Goal: Obtain resource: Obtain resource

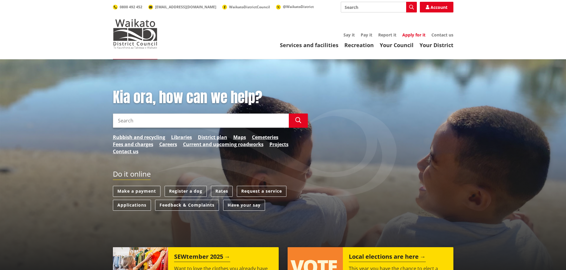
click at [412, 35] on link "Apply for it" at bounding box center [413, 35] width 23 height 6
click at [197, 122] on input "Search" at bounding box center [201, 121] width 176 height 14
click at [442, 45] on link "Your District" at bounding box center [436, 45] width 34 height 7
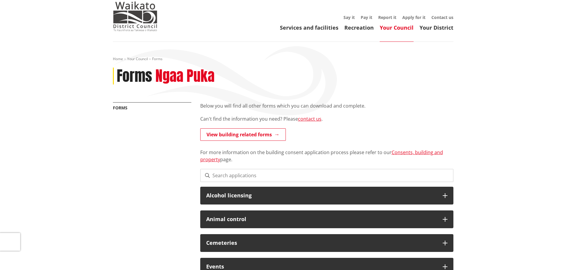
scroll to position [22, 0]
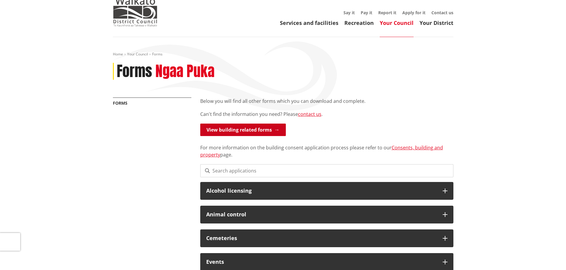
click at [277, 131] on link "View building related forms" at bounding box center [243, 130] width 86 height 12
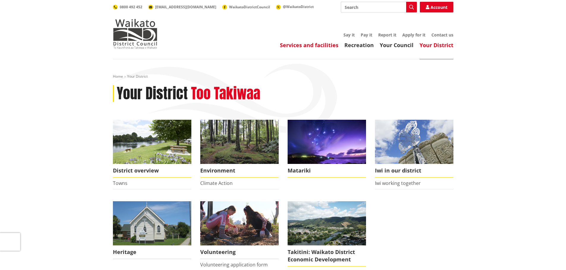
click at [298, 45] on link "Services and facilities" at bounding box center [309, 45] width 58 height 7
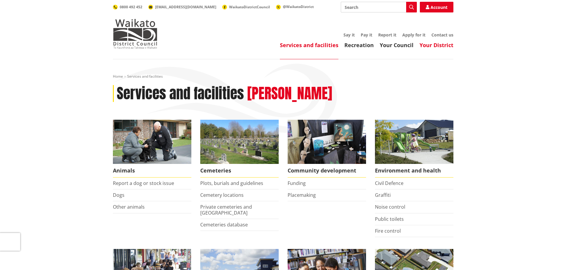
click at [440, 47] on link "Your District" at bounding box center [436, 45] width 34 height 7
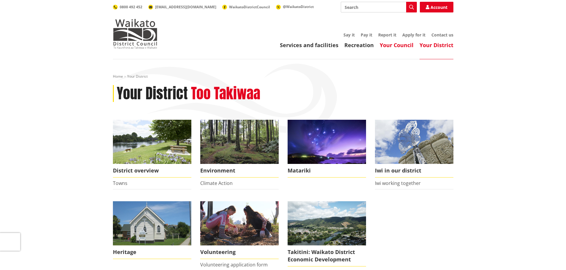
click at [410, 46] on link "Your Council" at bounding box center [396, 45] width 34 height 7
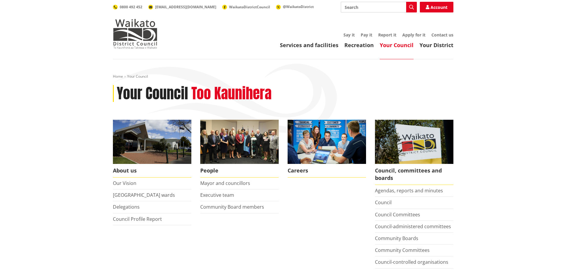
click at [345, 9] on input "Search" at bounding box center [379, 7] width 76 height 11
type input "rates rebate form"
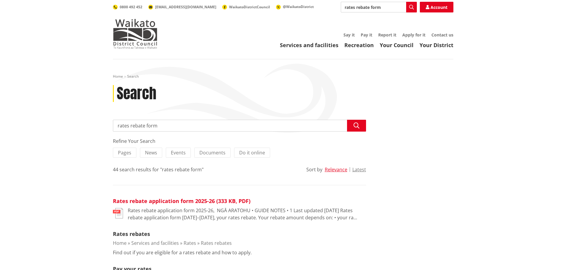
click at [232, 200] on link "Rates rebate application form 2025-26 (333 KB, PDF)" at bounding box center [181, 201] width 137 height 7
